Goal: Task Accomplishment & Management: Use online tool/utility

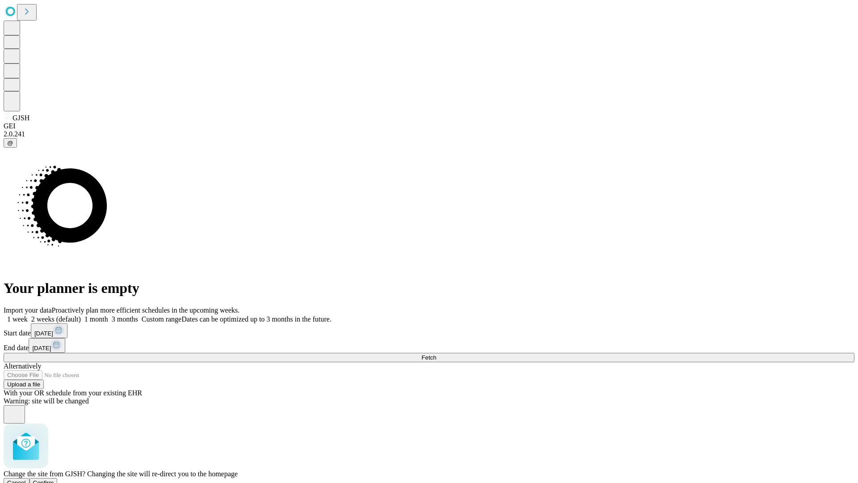
click at [54, 479] on span "Confirm" at bounding box center [43, 482] width 21 height 7
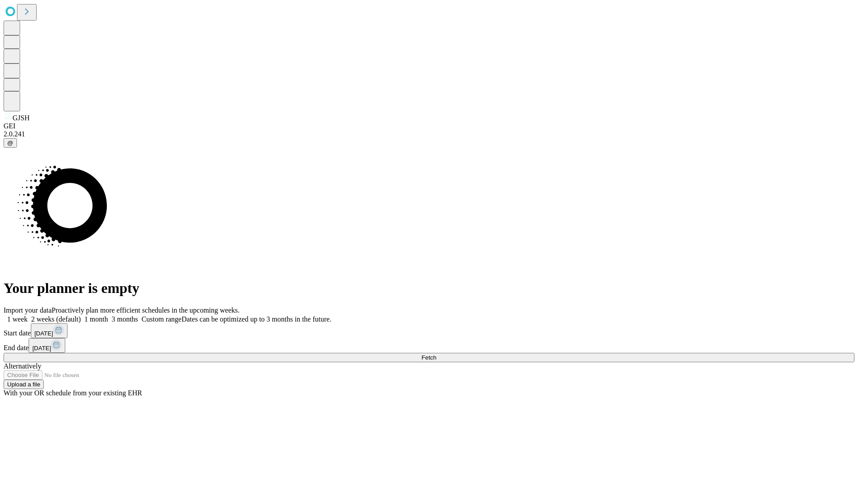
click at [81, 315] on label "2 weeks (default)" at bounding box center [54, 319] width 53 height 8
click at [436, 354] on span "Fetch" at bounding box center [428, 357] width 15 height 7
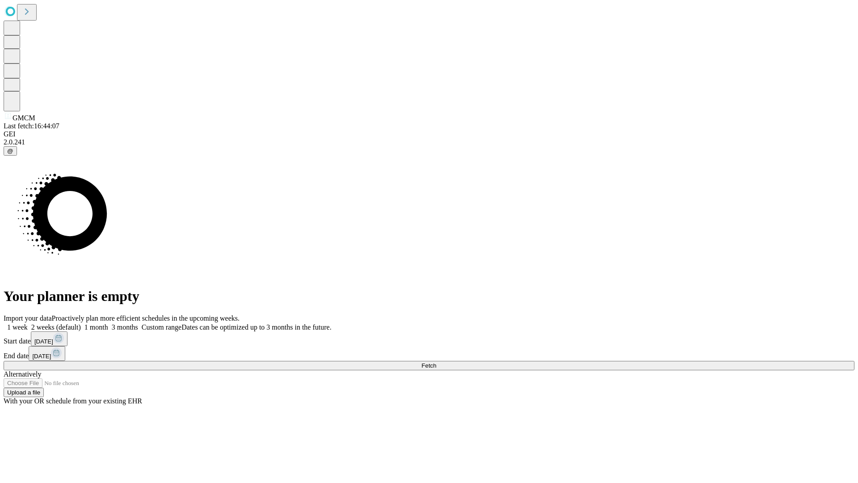
click at [81, 323] on label "2 weeks (default)" at bounding box center [54, 327] width 53 height 8
click at [436, 362] on span "Fetch" at bounding box center [428, 365] width 15 height 7
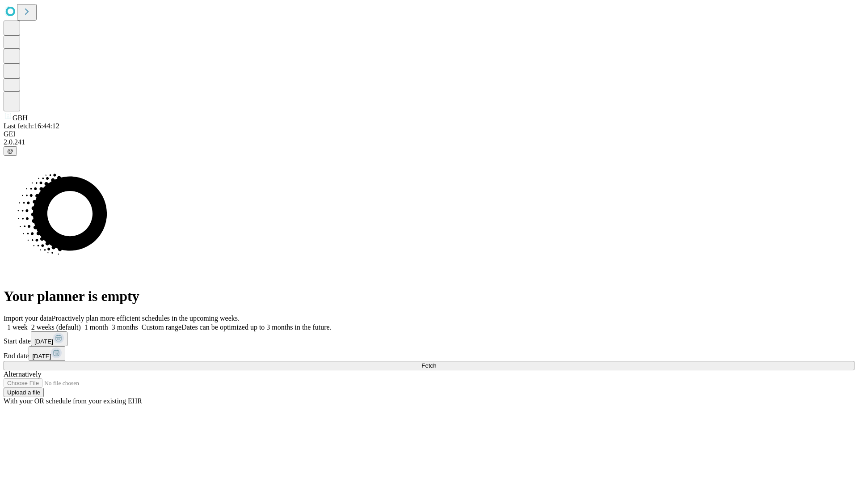
click at [436, 362] on span "Fetch" at bounding box center [428, 365] width 15 height 7
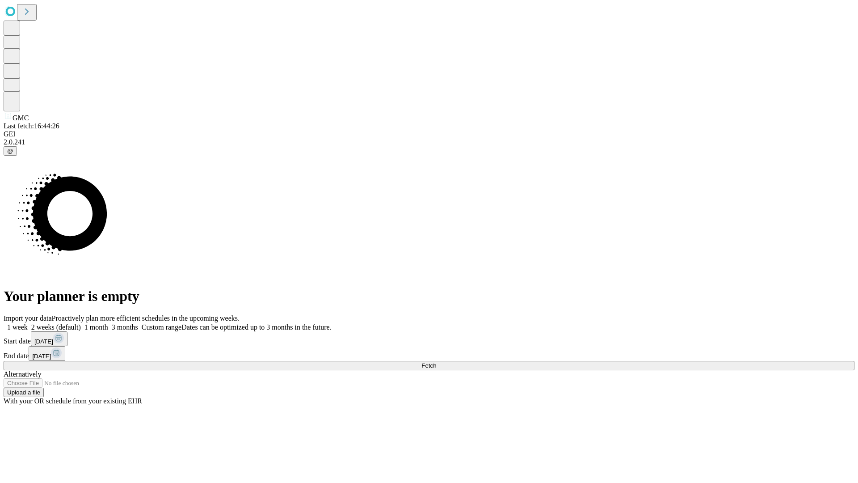
click at [81, 323] on label "2 weeks (default)" at bounding box center [54, 327] width 53 height 8
click at [436, 362] on span "Fetch" at bounding box center [428, 365] width 15 height 7
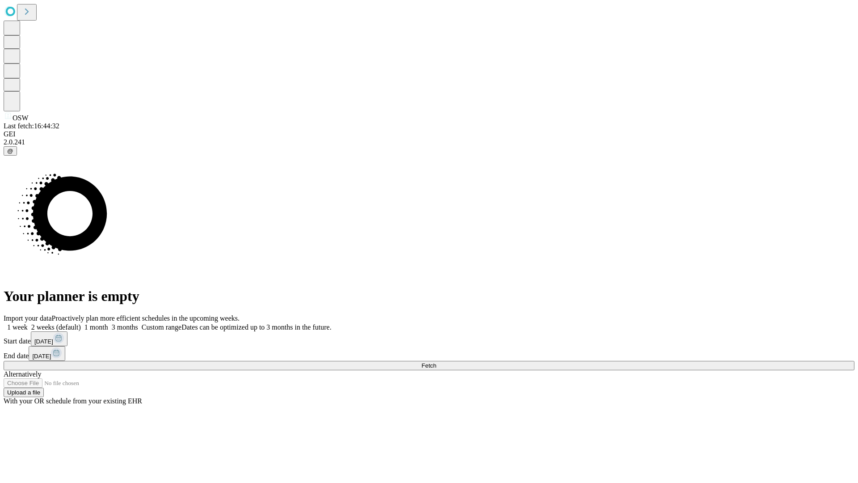
click at [436, 362] on span "Fetch" at bounding box center [428, 365] width 15 height 7
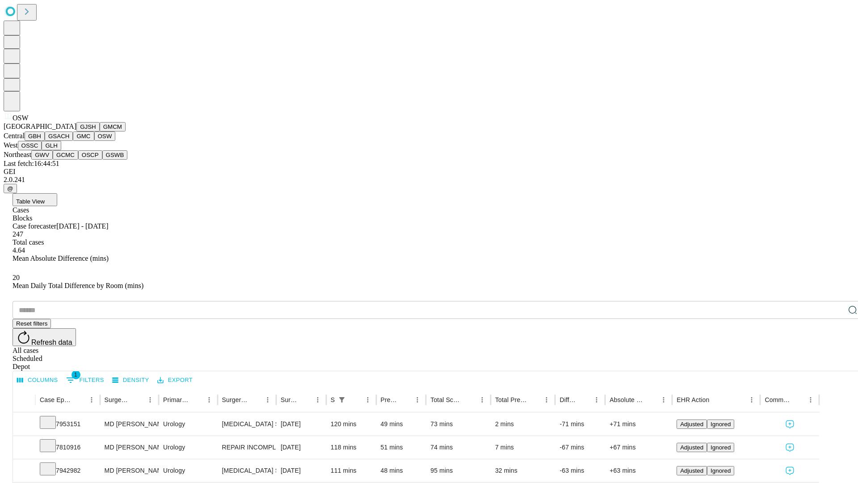
click at [42, 150] on button "OSSC" at bounding box center [30, 145] width 24 height 9
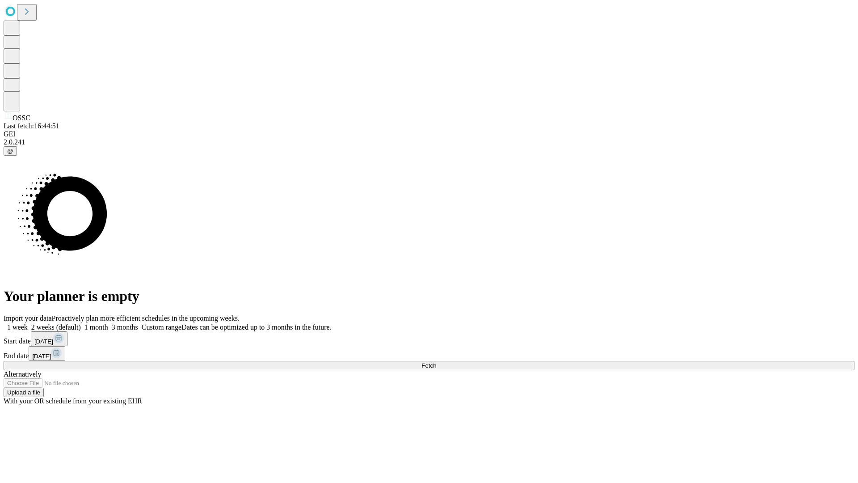
click at [436, 362] on span "Fetch" at bounding box center [428, 365] width 15 height 7
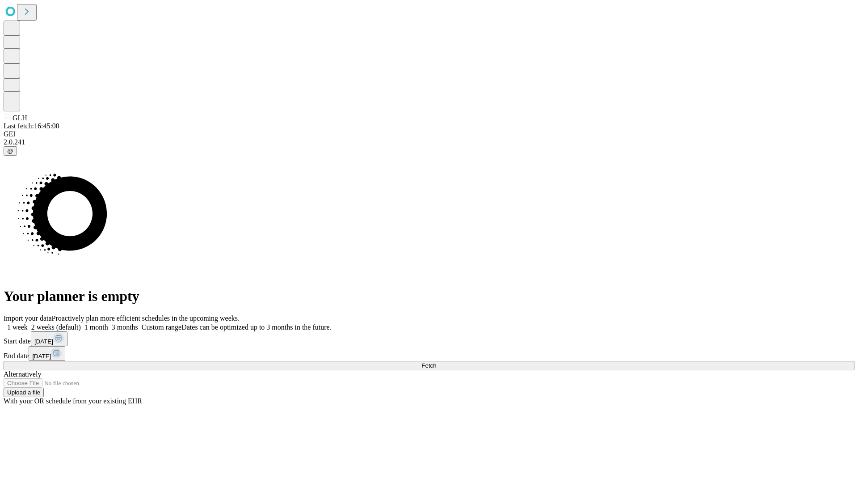
click at [81, 323] on label "2 weeks (default)" at bounding box center [54, 327] width 53 height 8
click at [436, 362] on span "Fetch" at bounding box center [428, 365] width 15 height 7
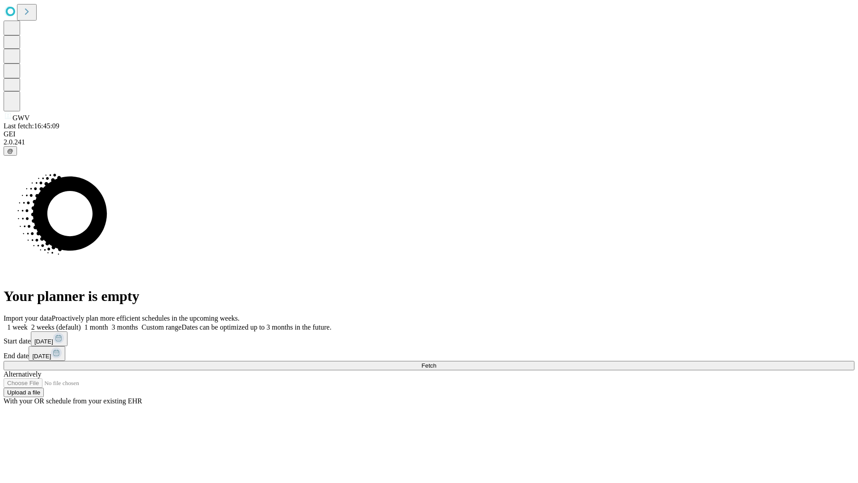
click at [81, 323] on label "2 weeks (default)" at bounding box center [54, 327] width 53 height 8
click at [436, 362] on span "Fetch" at bounding box center [428, 365] width 15 height 7
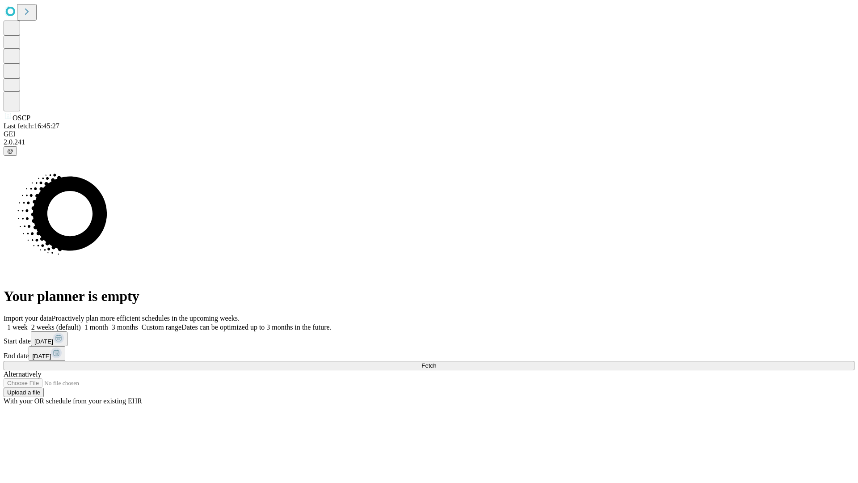
click at [81, 323] on label "2 weeks (default)" at bounding box center [54, 327] width 53 height 8
click at [436, 362] on span "Fetch" at bounding box center [428, 365] width 15 height 7
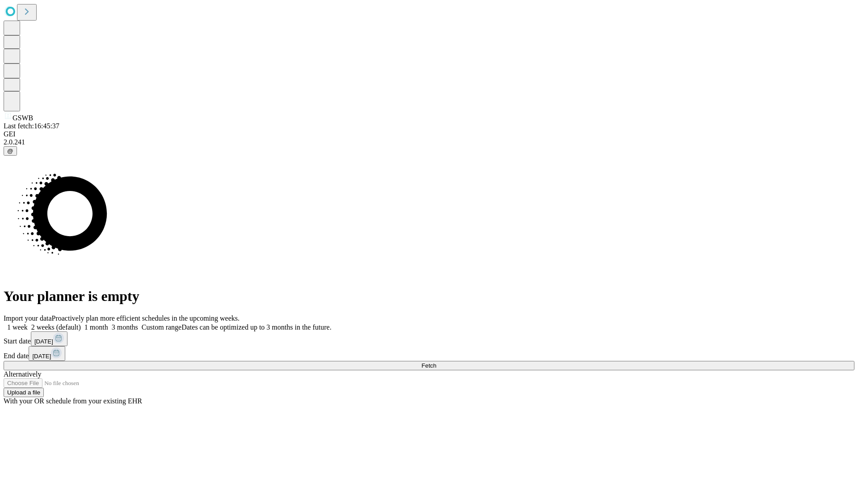
click at [81, 323] on label "2 weeks (default)" at bounding box center [54, 327] width 53 height 8
click at [436, 362] on span "Fetch" at bounding box center [428, 365] width 15 height 7
